Goal: Understand process/instructions

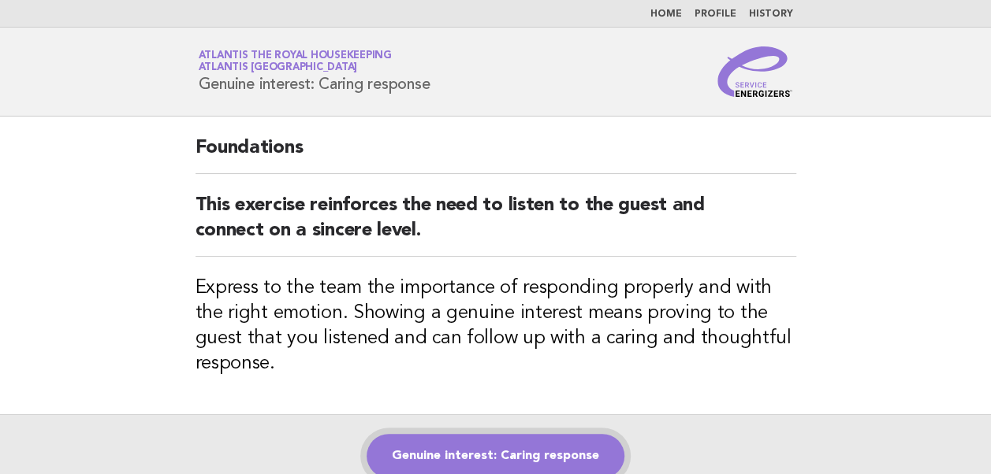
click at [496, 453] on link "Genuine interest: Caring response" at bounding box center [496, 456] width 258 height 44
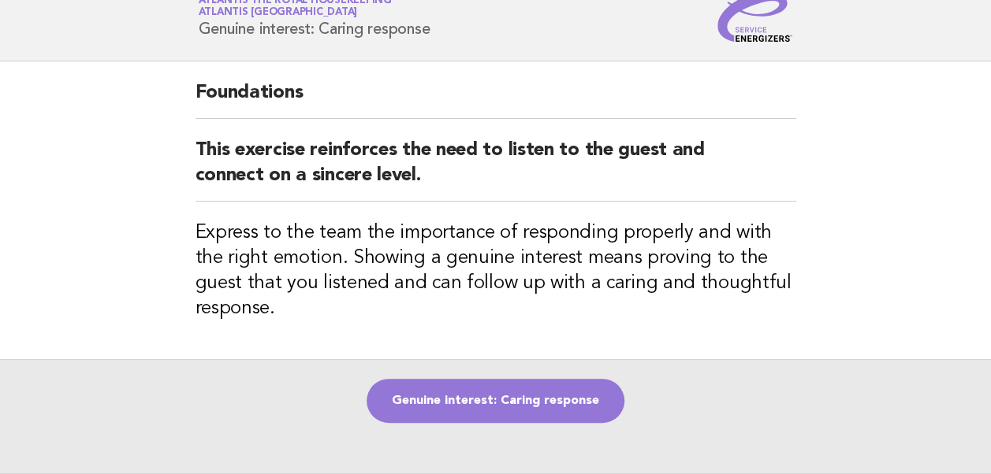
scroll to position [79, 0]
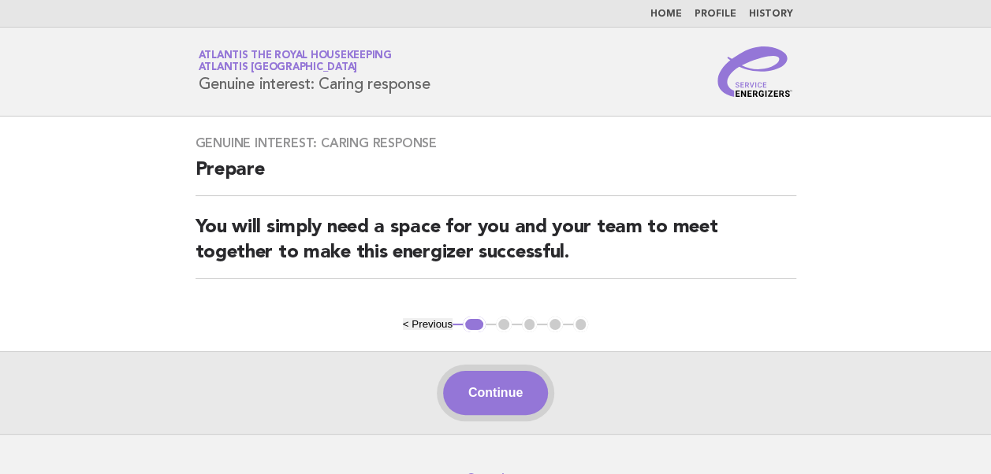
click at [489, 391] on button "Continue" at bounding box center [495, 393] width 105 height 44
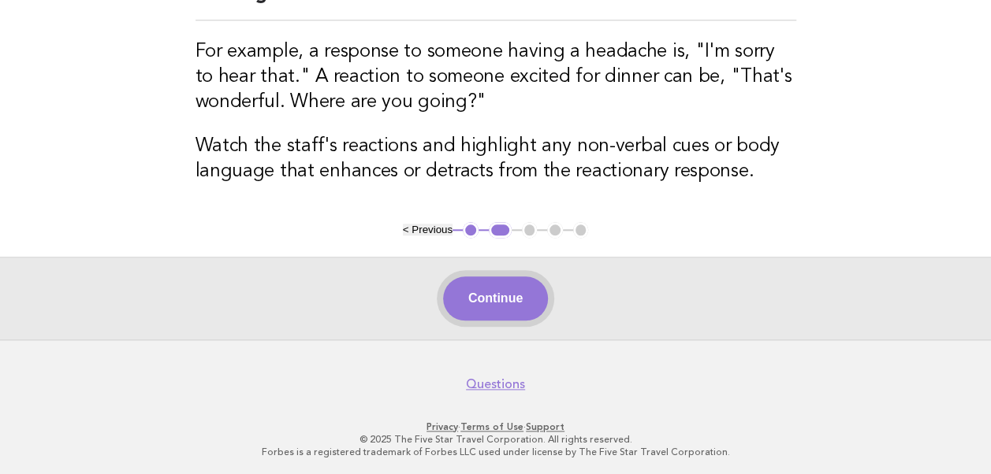
click at [467, 303] on button "Continue" at bounding box center [495, 299] width 105 height 44
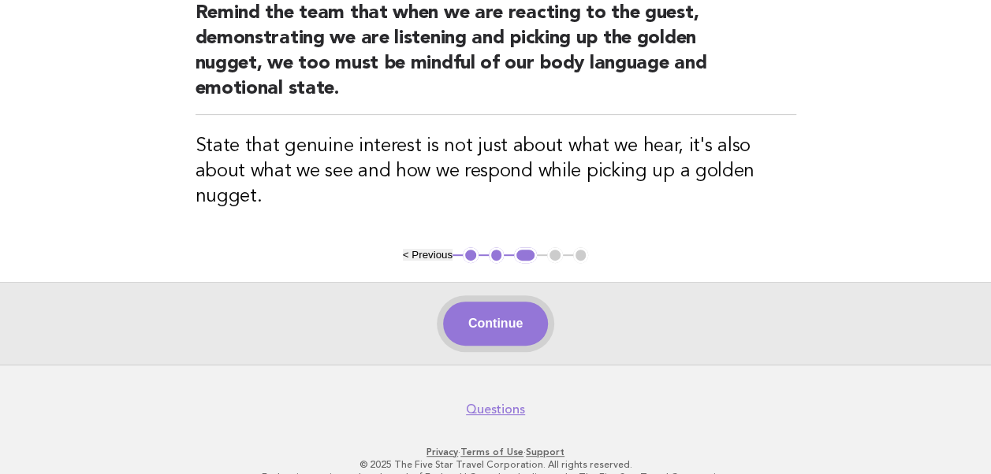
click at [526, 302] on button "Continue" at bounding box center [495, 324] width 105 height 44
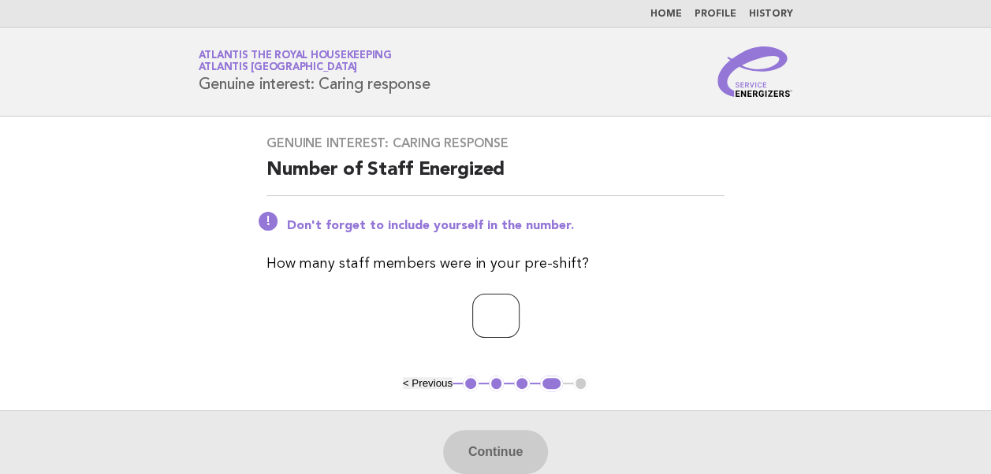
click at [477, 323] on input "number" at bounding box center [495, 316] width 47 height 44
type input "**"
click at [499, 444] on button "Continue" at bounding box center [495, 452] width 105 height 44
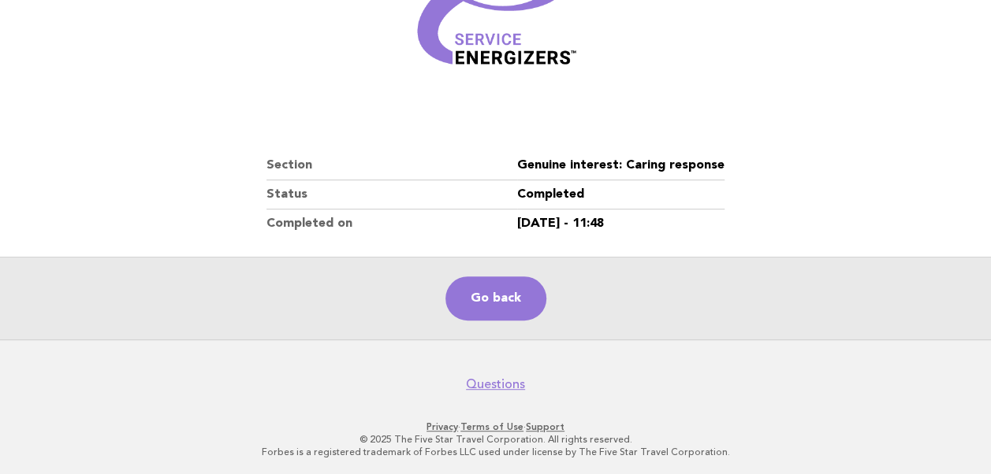
scroll to position [270, 0]
click at [504, 298] on link "Go back" at bounding box center [495, 298] width 101 height 44
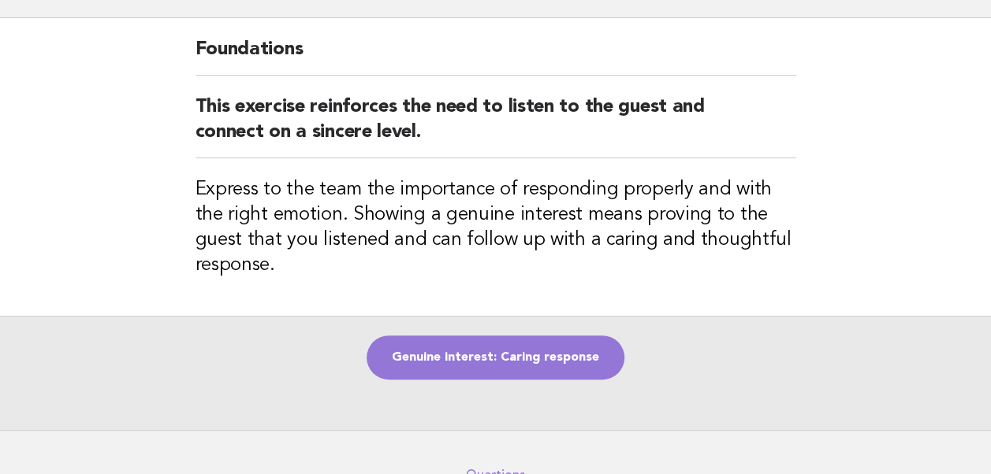
scroll to position [190, 0]
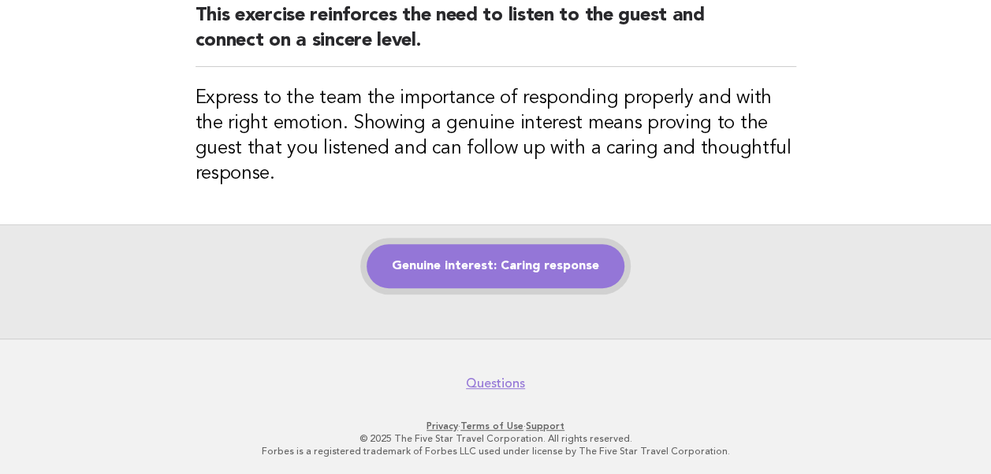
click at [471, 260] on link "Genuine interest: Caring response" at bounding box center [496, 266] width 258 height 44
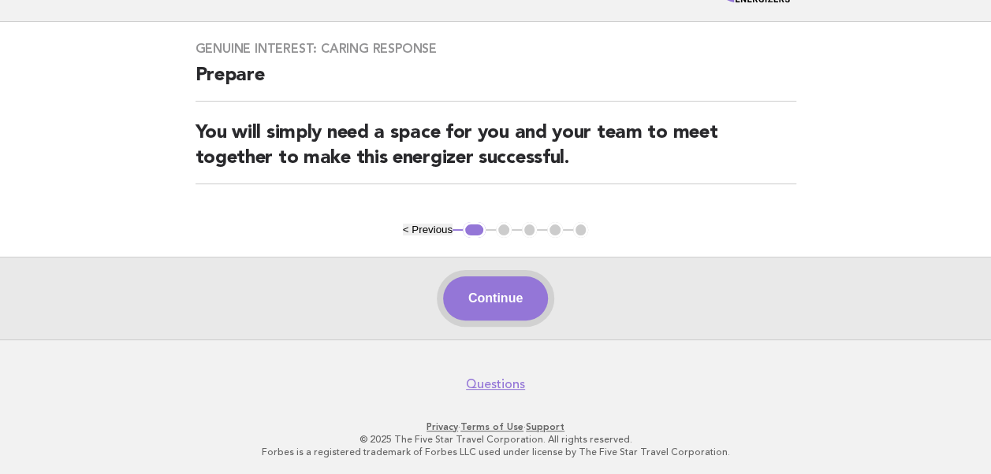
click at [486, 301] on button "Continue" at bounding box center [495, 299] width 105 height 44
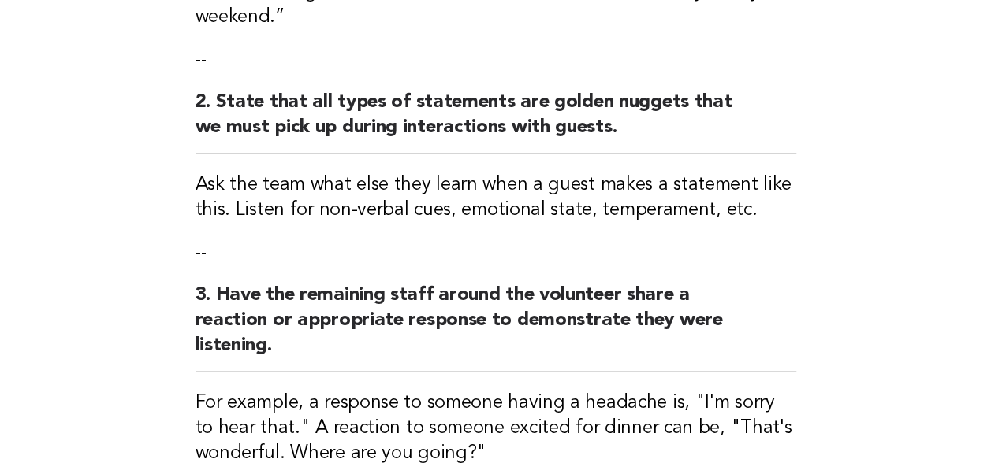
scroll to position [746, 0]
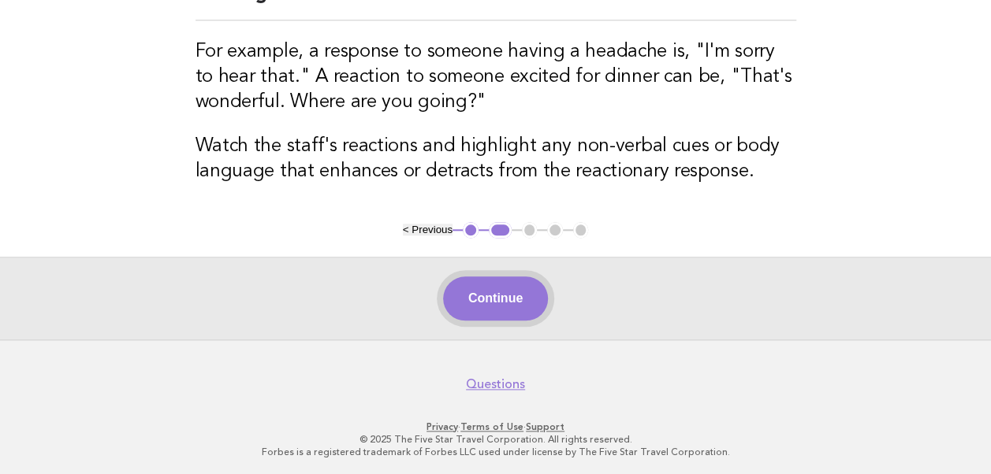
click at [497, 307] on button "Continue" at bounding box center [495, 299] width 105 height 44
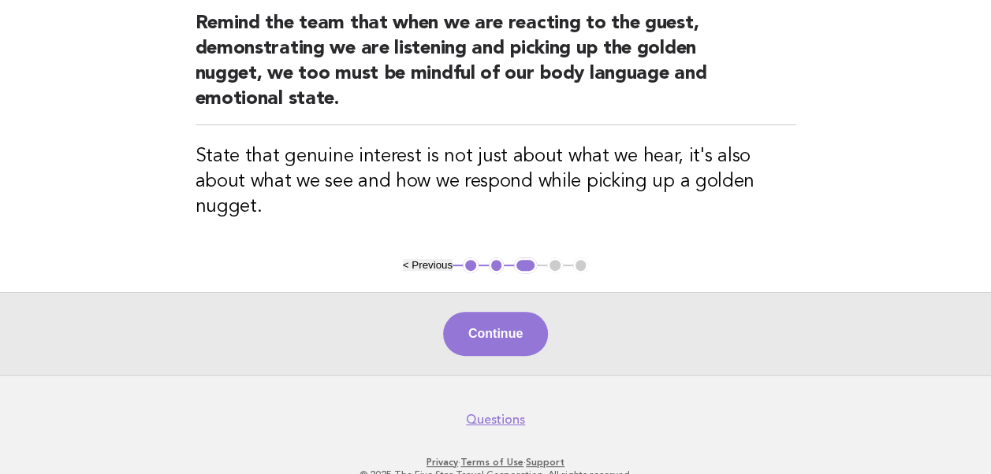
scroll to position [214, 0]
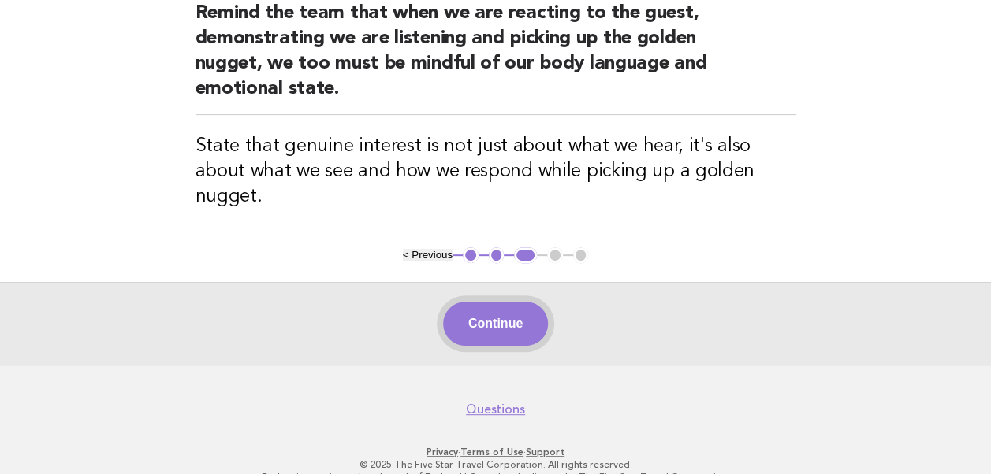
click at [494, 303] on button "Continue" at bounding box center [495, 324] width 105 height 44
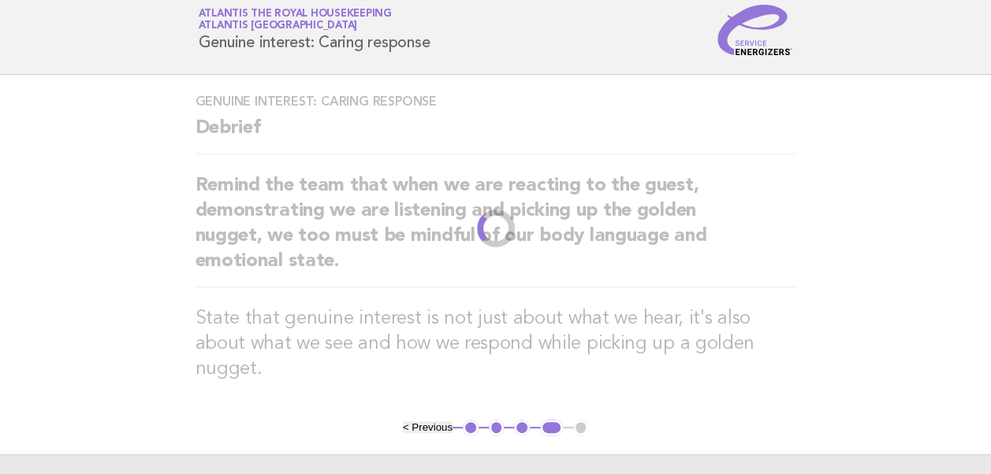
scroll to position [0, 0]
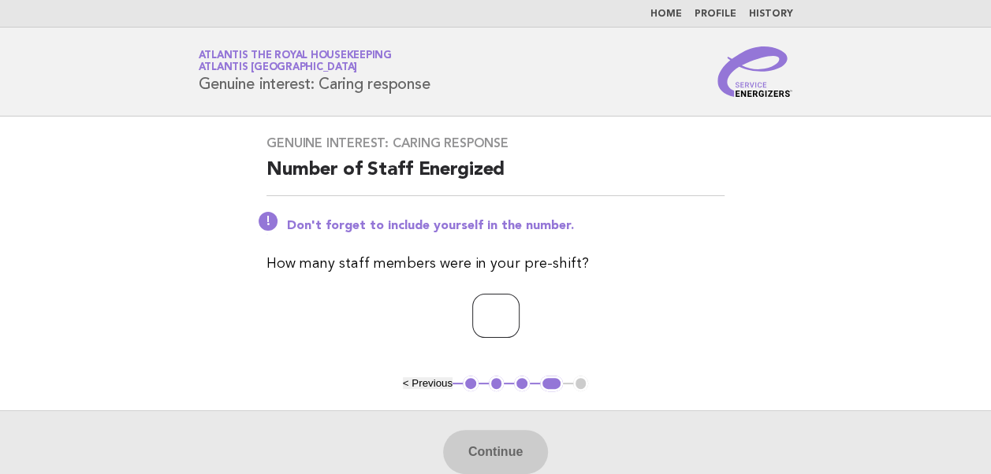
click at [493, 319] on input "number" at bounding box center [495, 316] width 47 height 44
type input "*"
click at [490, 447] on button "Continue" at bounding box center [495, 452] width 105 height 44
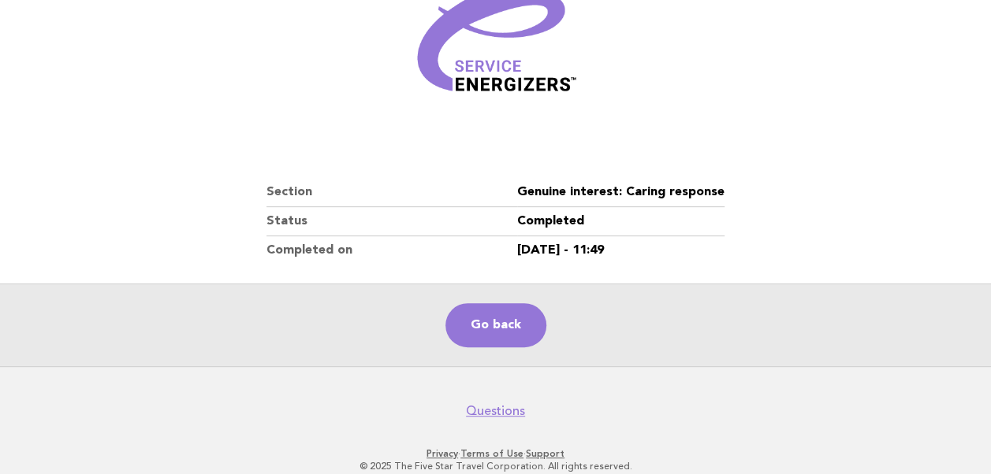
scroll to position [270, 0]
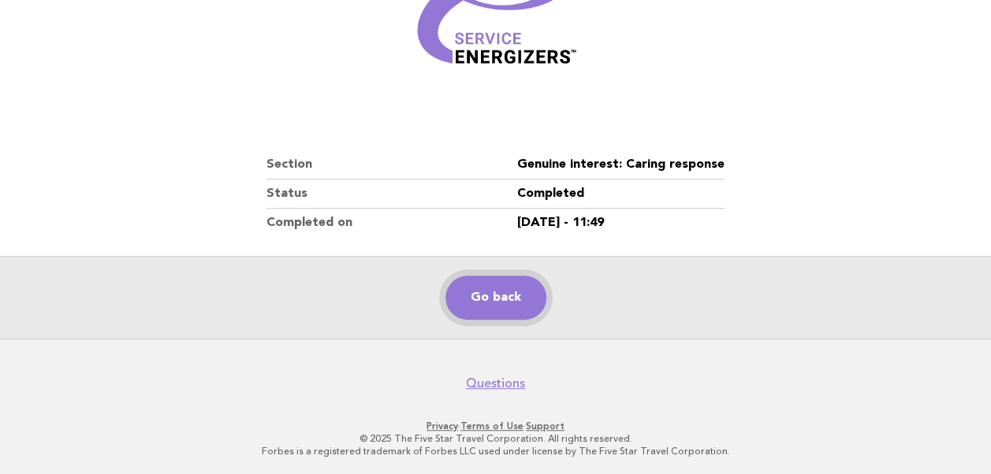
click at [500, 310] on link "Go back" at bounding box center [495, 298] width 101 height 44
click at [493, 296] on link "Go back" at bounding box center [495, 298] width 101 height 44
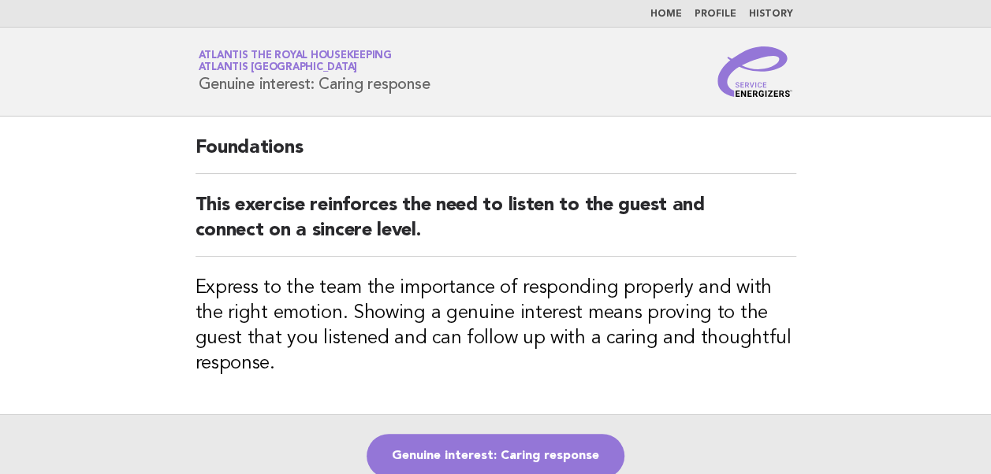
scroll to position [158, 0]
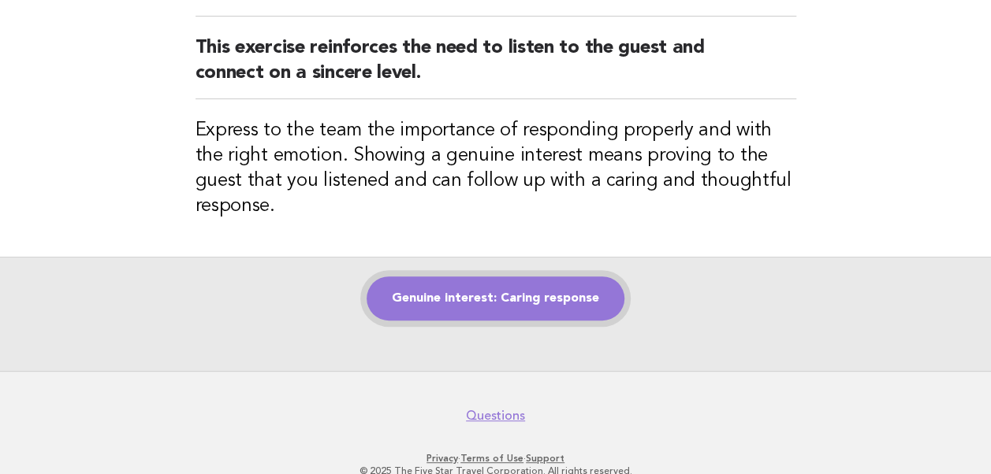
click at [476, 303] on link "Genuine interest: Caring response" at bounding box center [496, 299] width 258 height 44
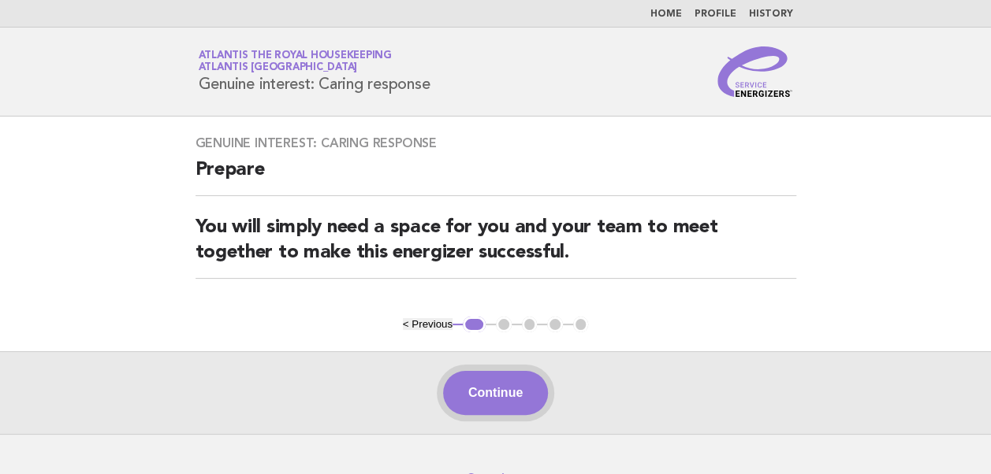
click at [493, 398] on button "Continue" at bounding box center [495, 393] width 105 height 44
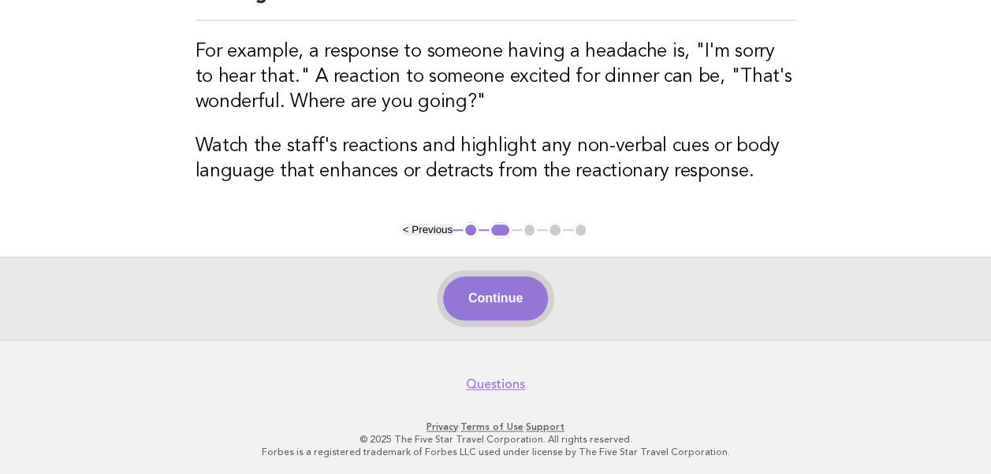
click at [498, 301] on button "Continue" at bounding box center [495, 299] width 105 height 44
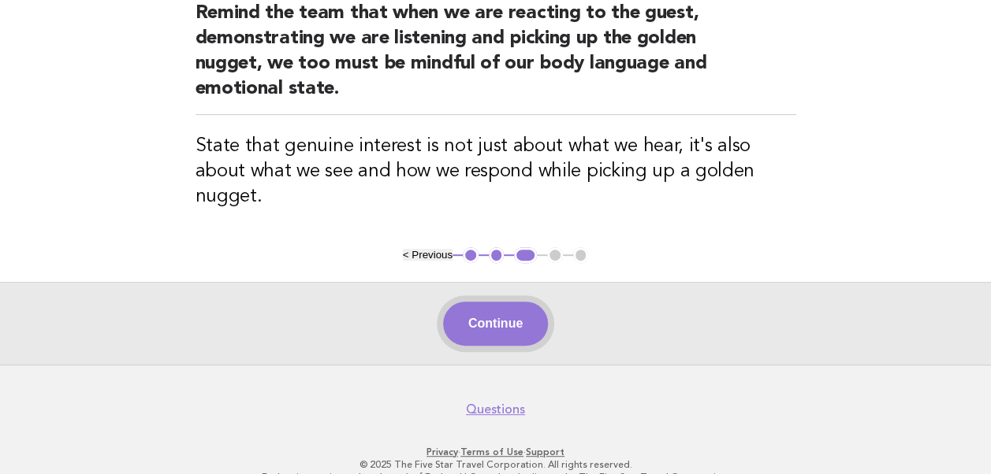
click at [493, 302] on button "Continue" at bounding box center [495, 324] width 105 height 44
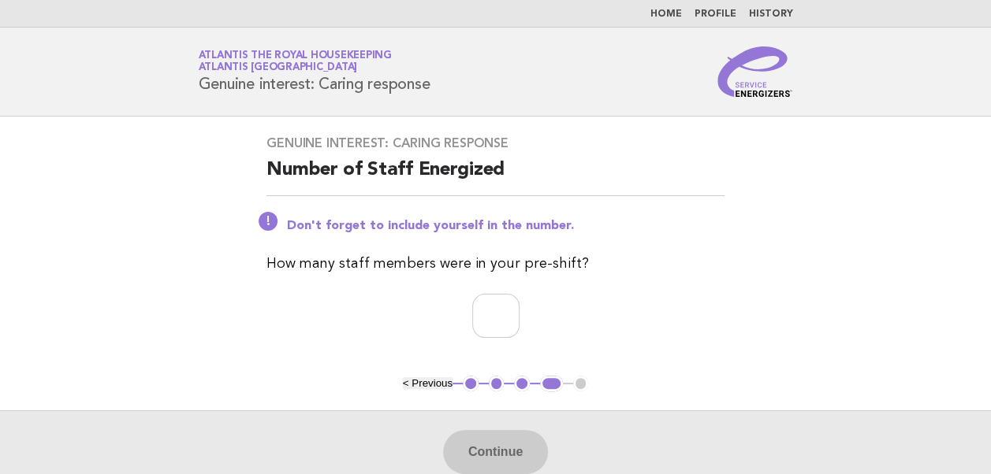
scroll to position [79, 0]
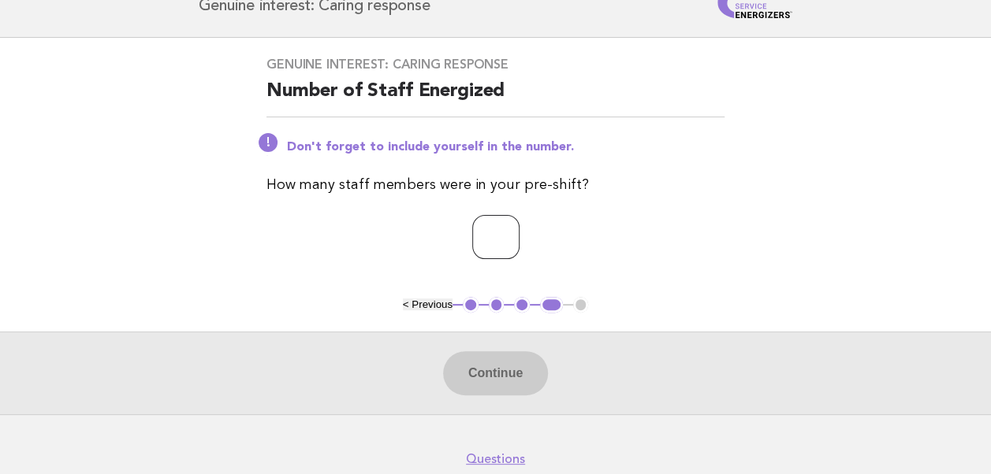
click at [483, 244] on input "number" at bounding box center [495, 237] width 47 height 44
type input "**"
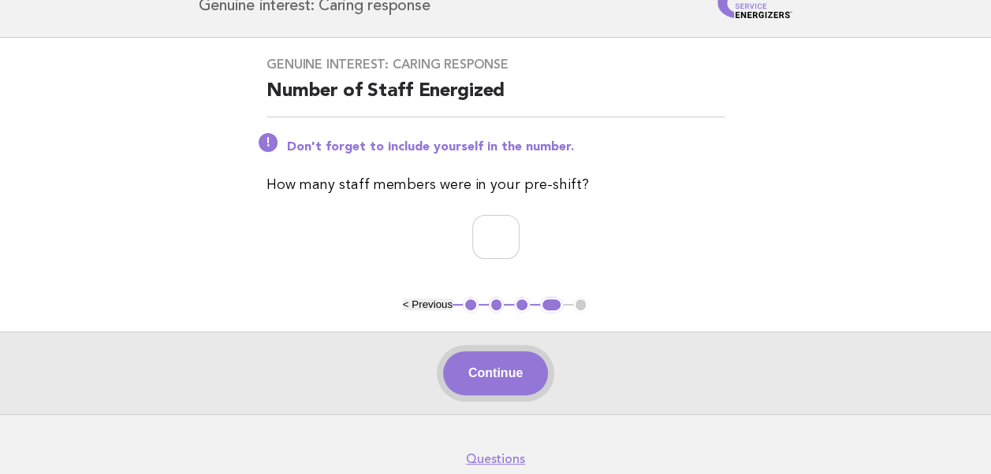
click at [508, 375] on button "Continue" at bounding box center [495, 374] width 105 height 44
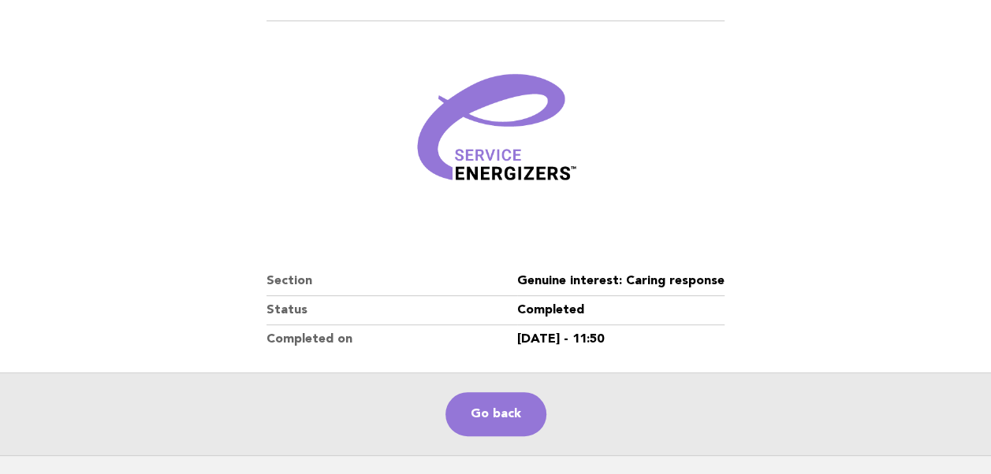
scroll to position [236, 0]
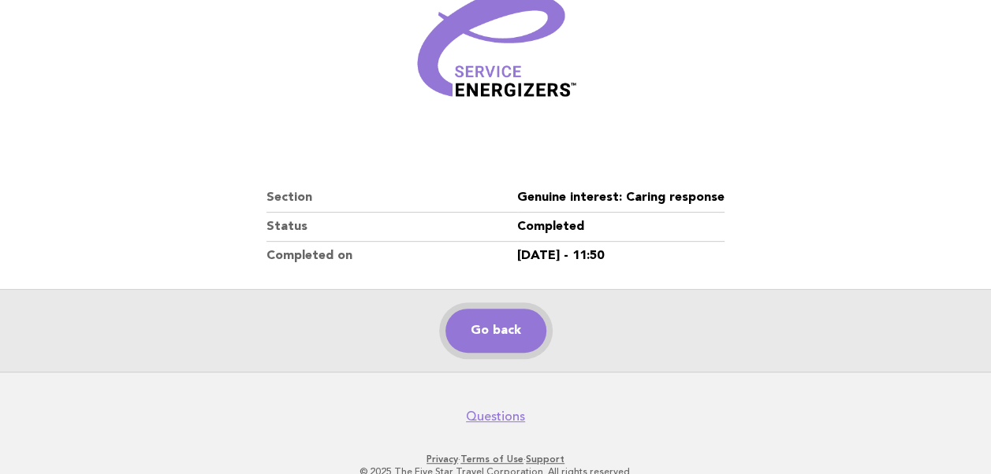
click at [495, 328] on link "Go back" at bounding box center [495, 331] width 101 height 44
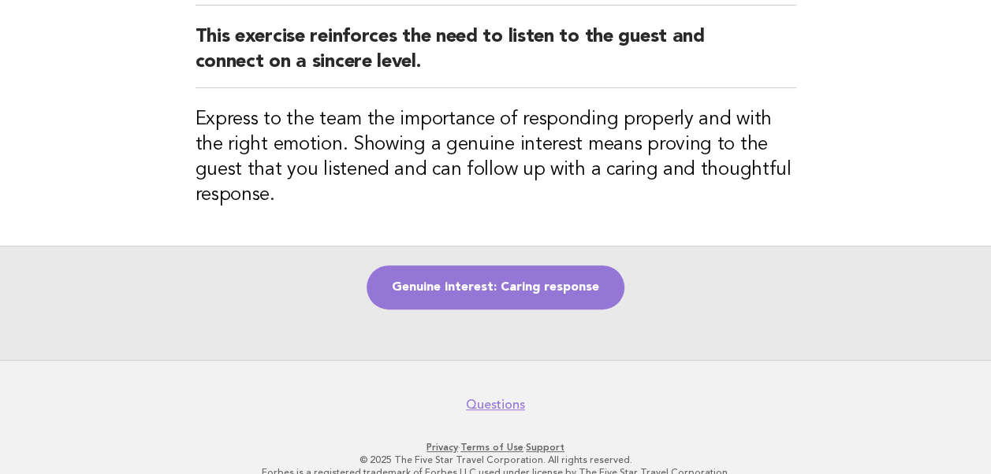
scroll to position [190, 0]
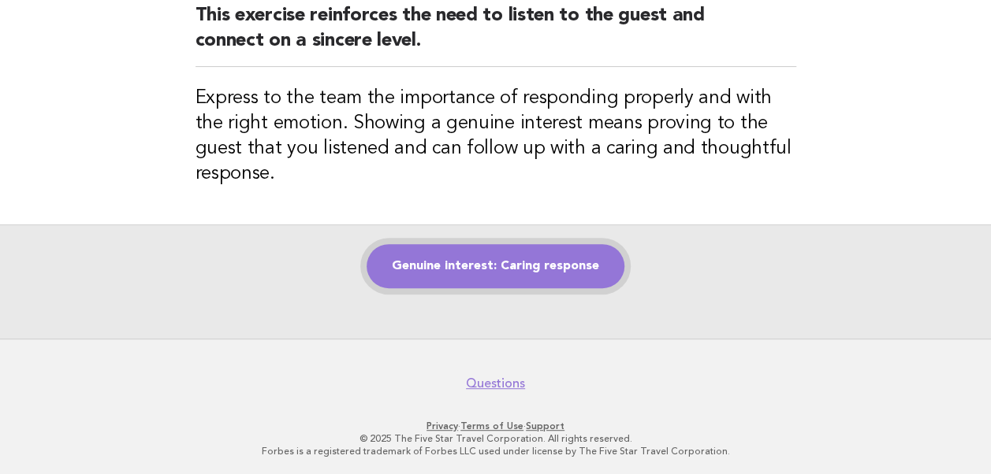
click at [522, 266] on link "Genuine interest: Caring response" at bounding box center [496, 266] width 258 height 44
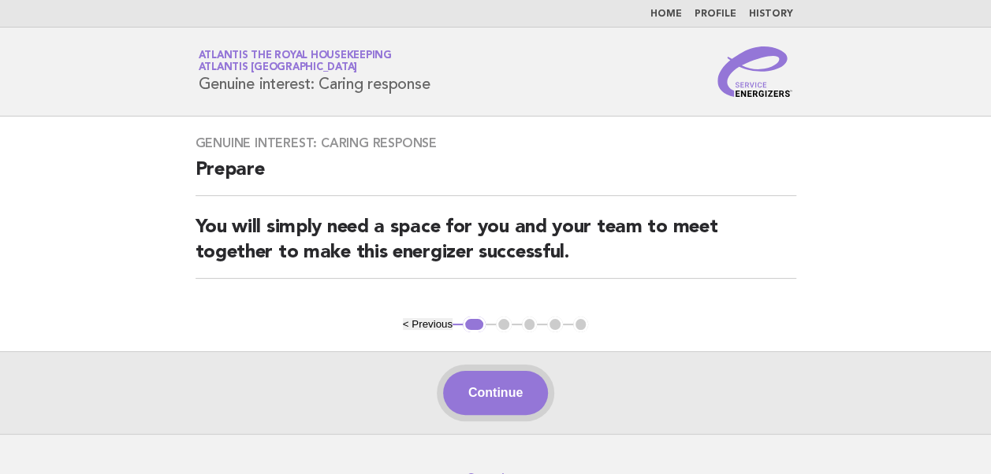
click at [495, 396] on button "Continue" at bounding box center [495, 393] width 105 height 44
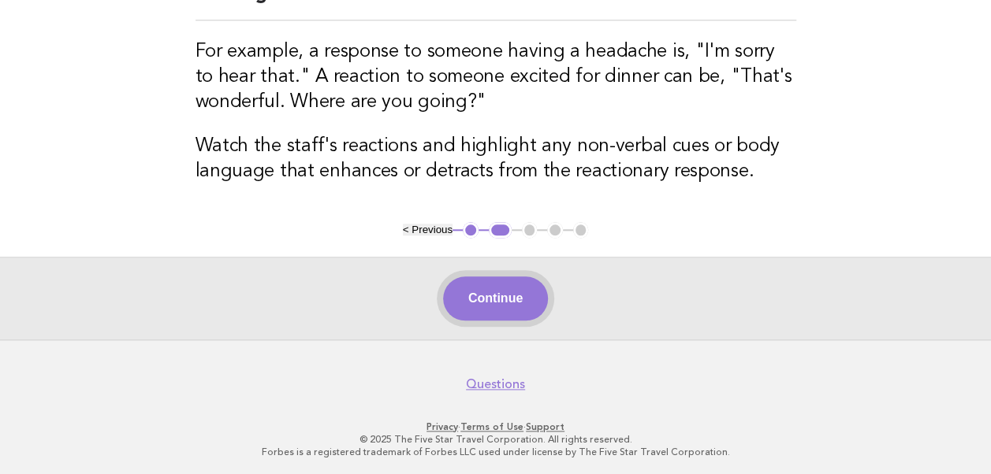
click at [487, 294] on button "Continue" at bounding box center [495, 299] width 105 height 44
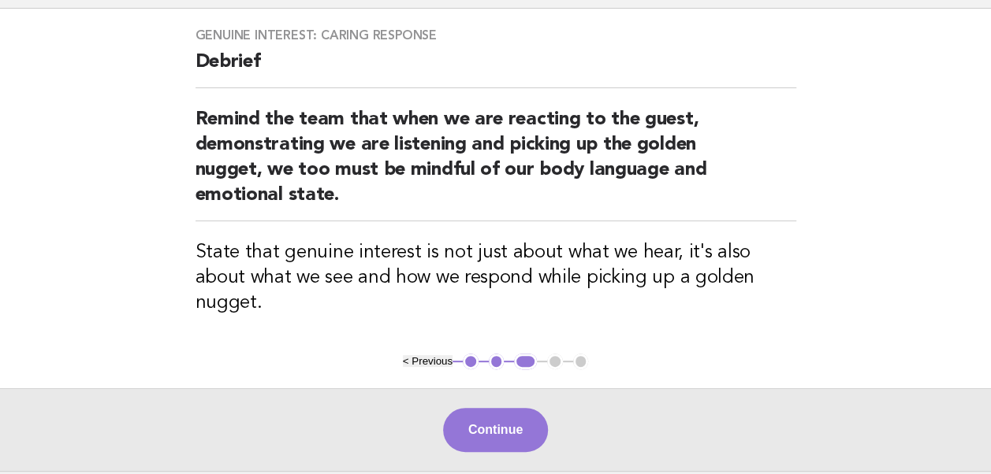
scroll to position [214, 0]
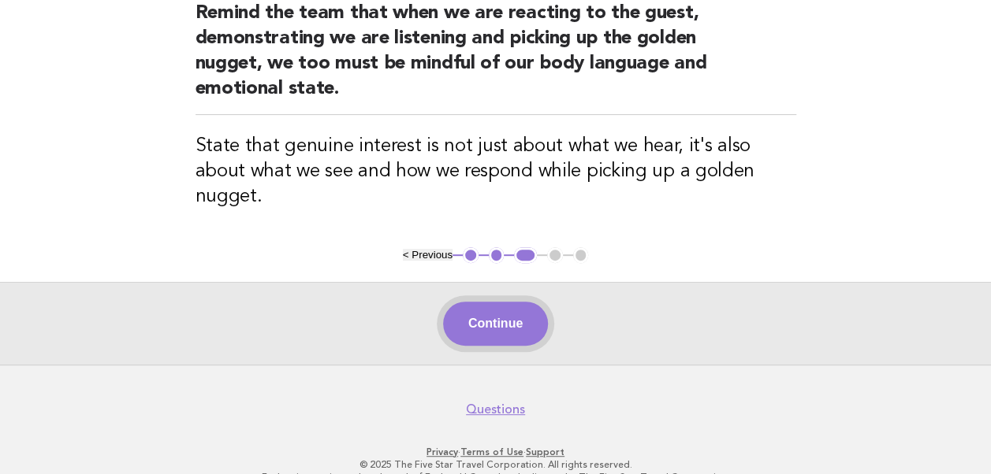
click at [493, 302] on button "Continue" at bounding box center [495, 324] width 105 height 44
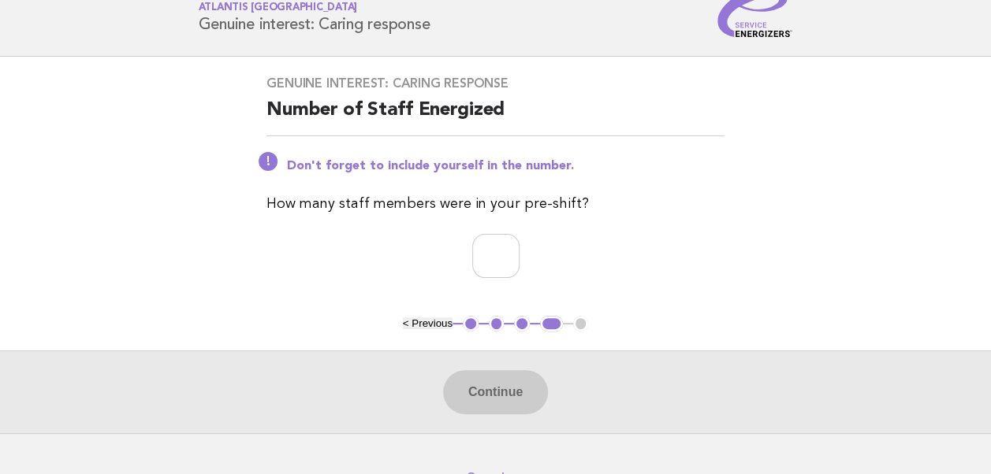
scroll to position [154, 0]
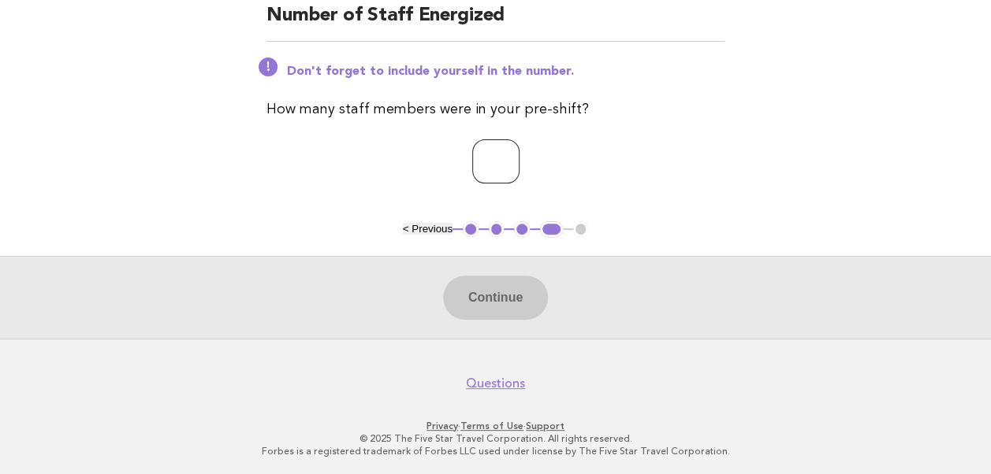
click at [472, 168] on input "number" at bounding box center [495, 162] width 47 height 44
type input "**"
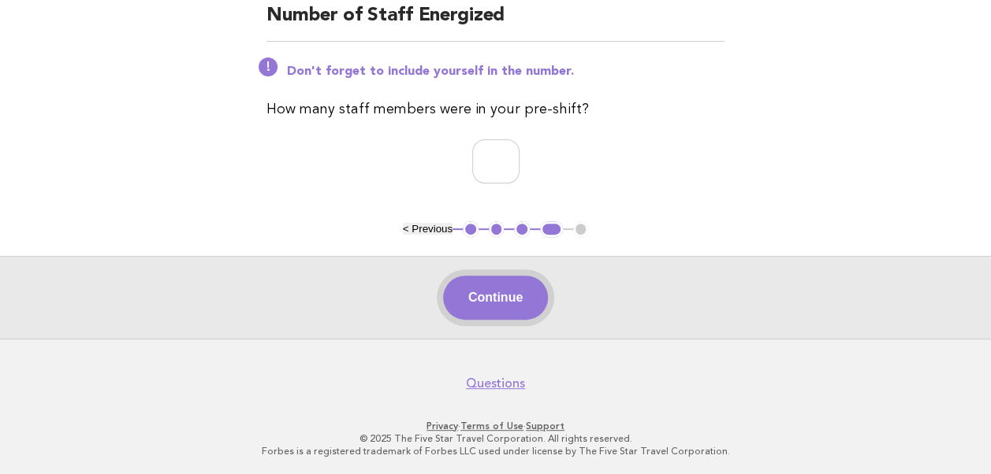
click at [468, 292] on button "Continue" at bounding box center [495, 298] width 105 height 44
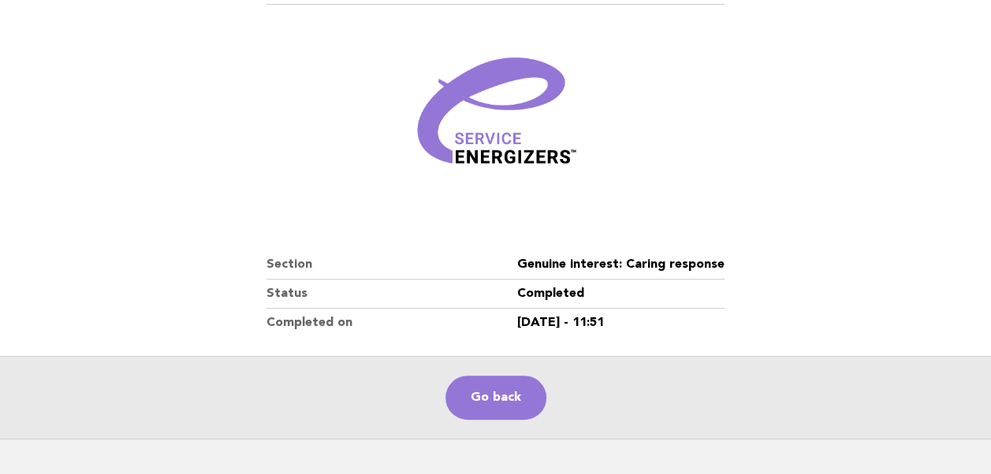
scroll to position [270, 0]
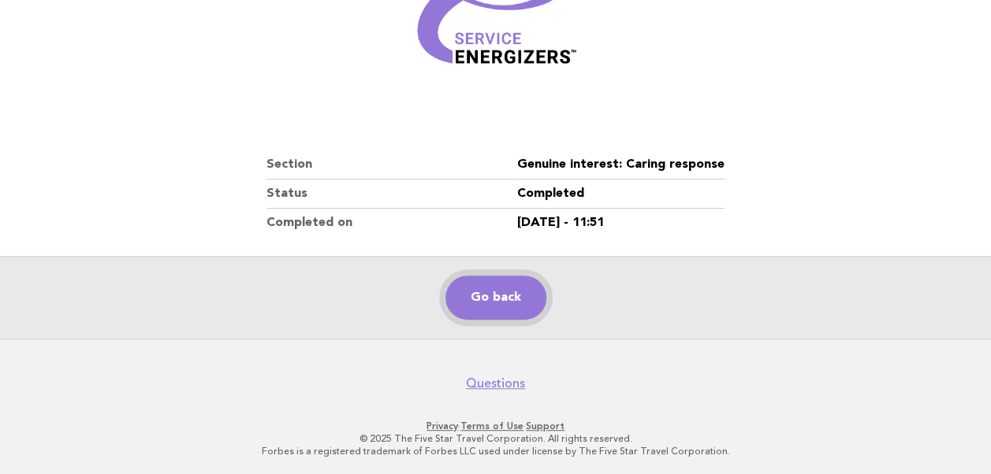
click at [471, 300] on link "Go back" at bounding box center [495, 298] width 101 height 44
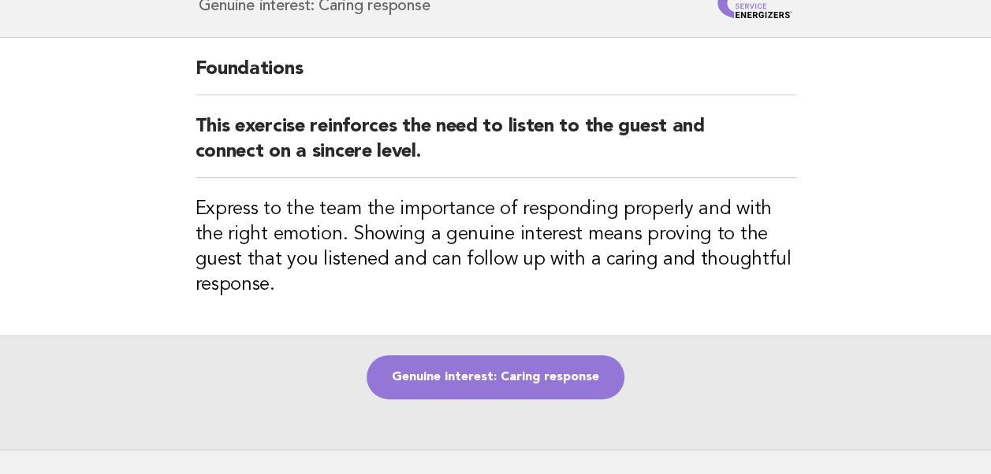
scroll to position [190, 0]
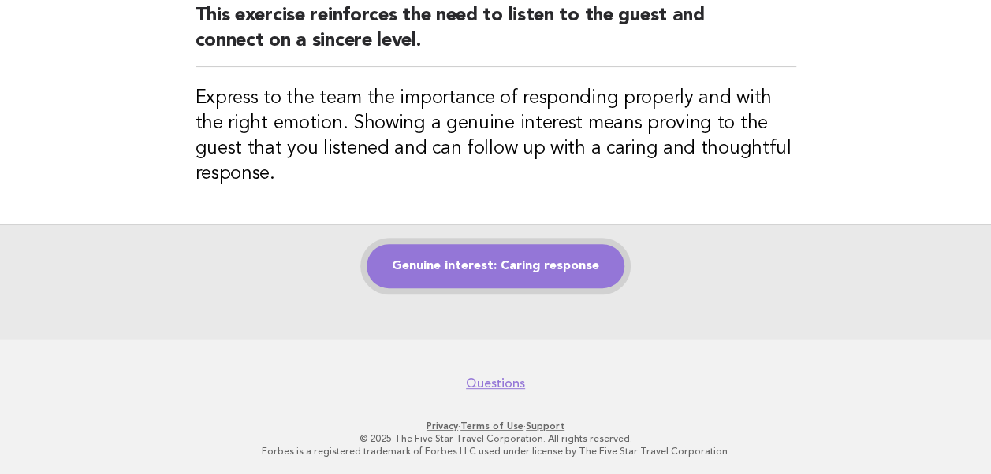
click at [504, 267] on link "Genuine interest: Caring response" at bounding box center [496, 266] width 258 height 44
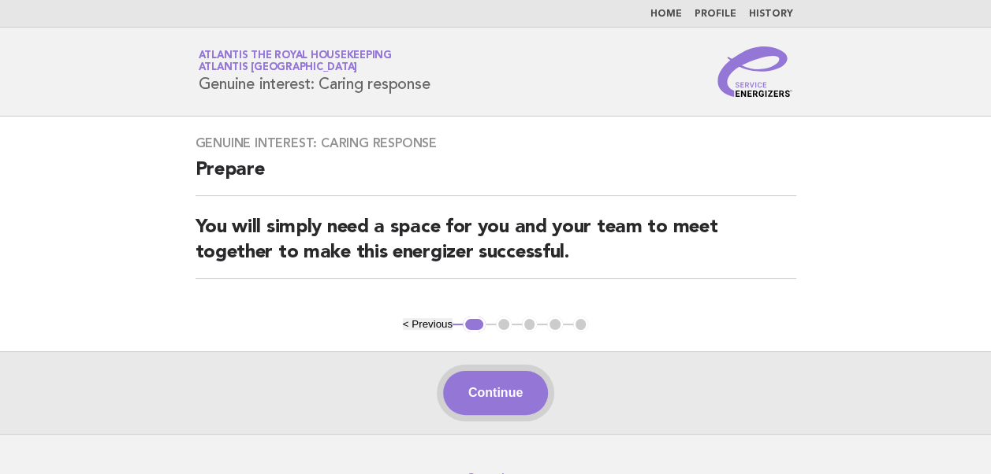
click at [499, 397] on button "Continue" at bounding box center [495, 393] width 105 height 44
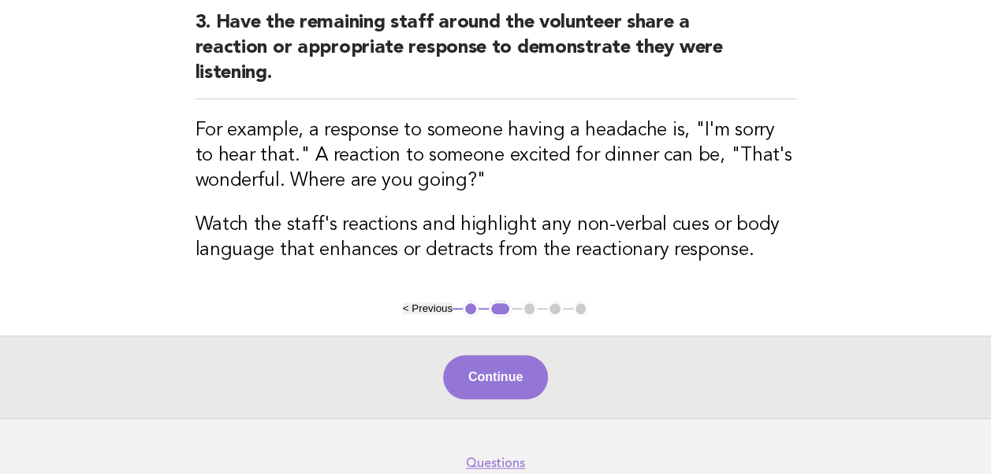
scroll to position [746, 0]
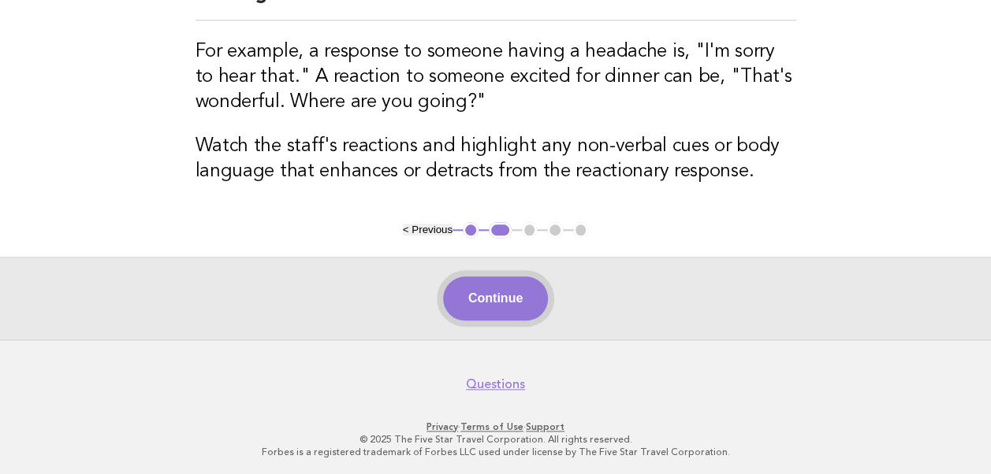
click at [485, 297] on button "Continue" at bounding box center [495, 299] width 105 height 44
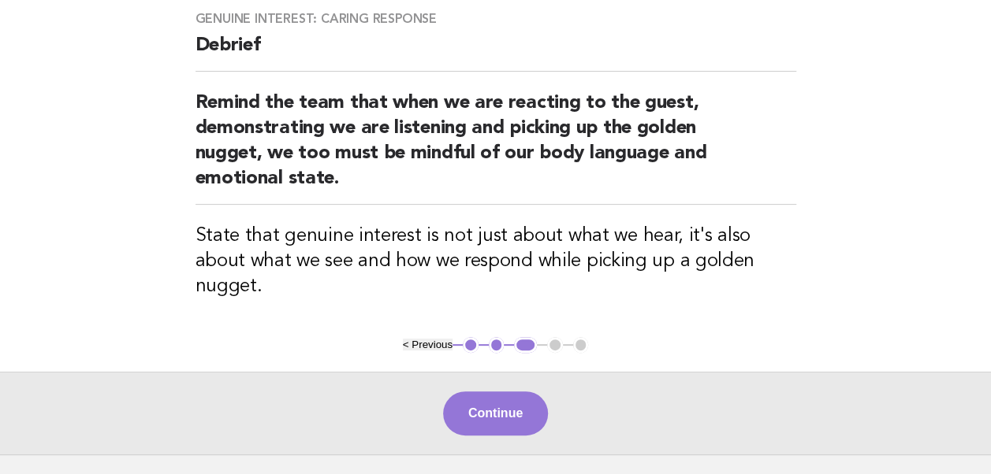
scroll to position [214, 0]
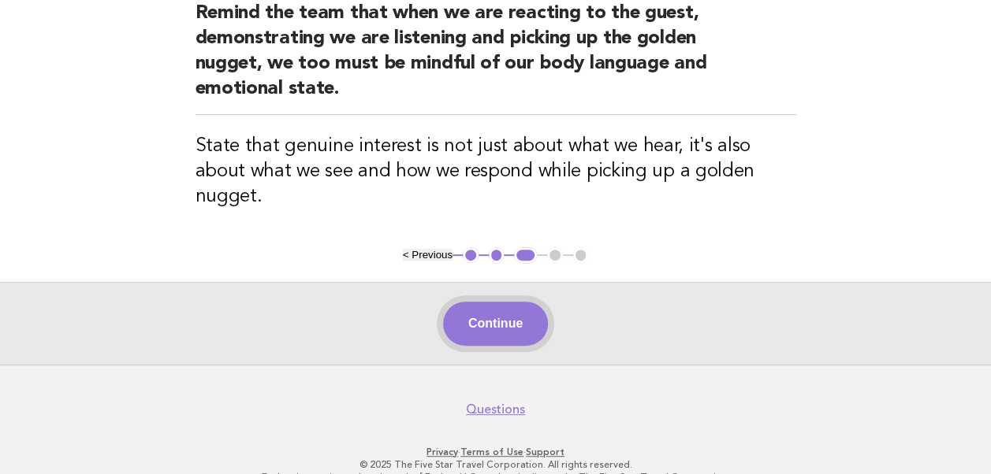
click at [482, 302] on button "Continue" at bounding box center [495, 324] width 105 height 44
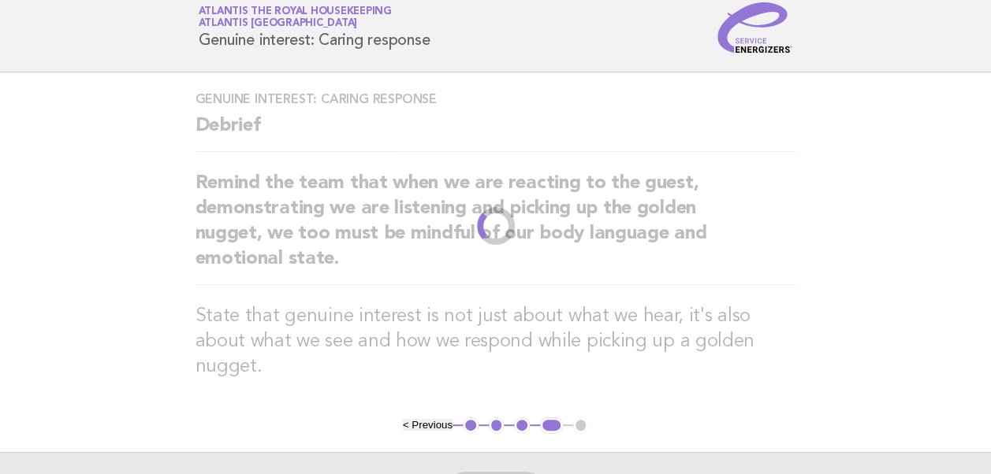
scroll to position [0, 0]
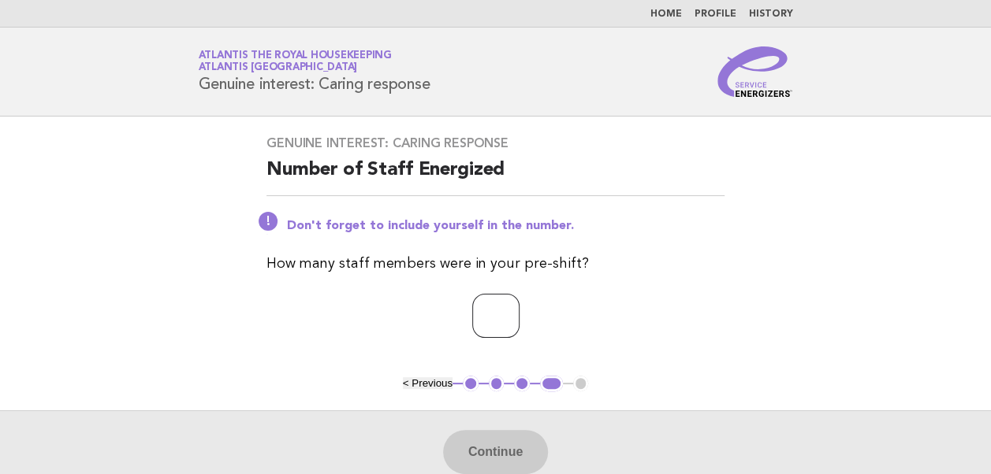
click at [472, 314] on input "number" at bounding box center [495, 316] width 47 height 44
type input "**"
click at [504, 446] on button "Continue" at bounding box center [495, 452] width 105 height 44
